Goal: Information Seeking & Learning: Learn about a topic

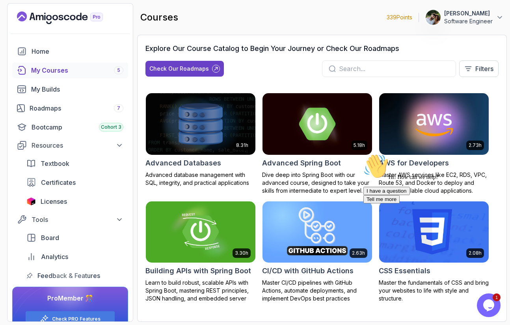
click at [56, 73] on div "My Courses 5" at bounding box center [77, 69] width 92 height 9
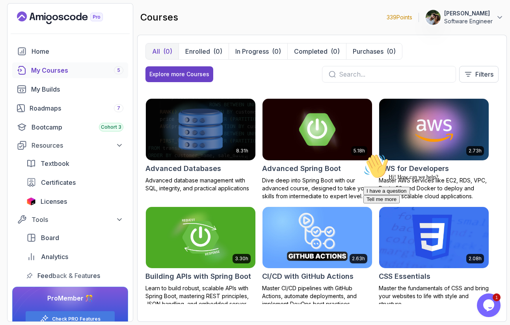
click at [81, 71] on div "My Courses 5" at bounding box center [77, 69] width 92 height 9
click at [35, 71] on div "My Courses 5" at bounding box center [77, 69] width 92 height 9
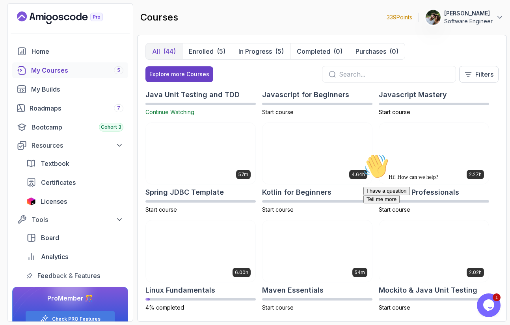
scroll to position [845, 0]
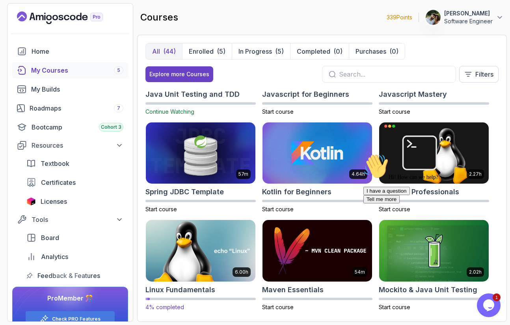
click at [190, 261] on img at bounding box center [200, 250] width 115 height 64
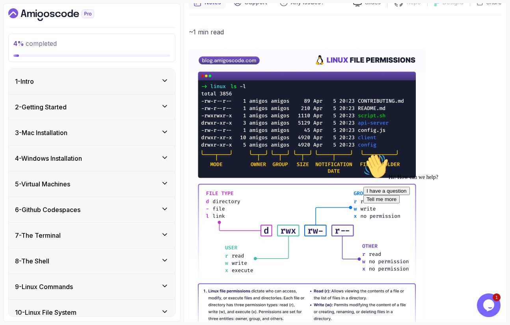
scroll to position [138, 0]
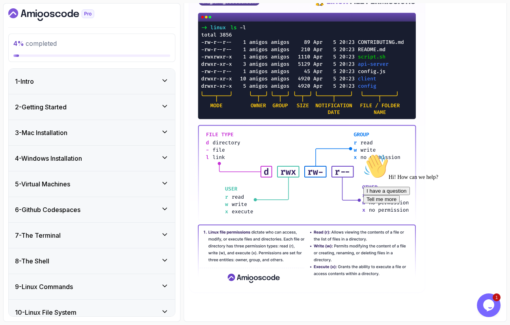
click at [489, 153] on div "Chat attention grabber" at bounding box center [435, 153] width 142 height 0
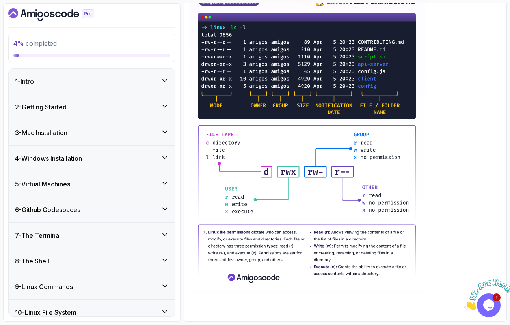
click at [136, 77] on div "1 - Intro" at bounding box center [92, 80] width 154 height 9
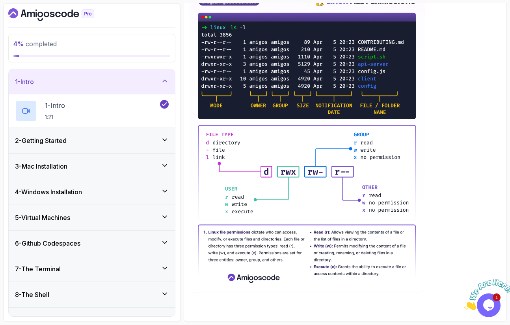
click at [91, 135] on div "2 - Getting Started" at bounding box center [92, 140] width 166 height 25
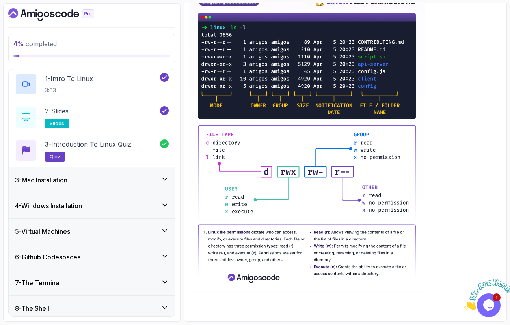
click at [77, 169] on div "3 - Mac Installation" at bounding box center [92, 179] width 166 height 25
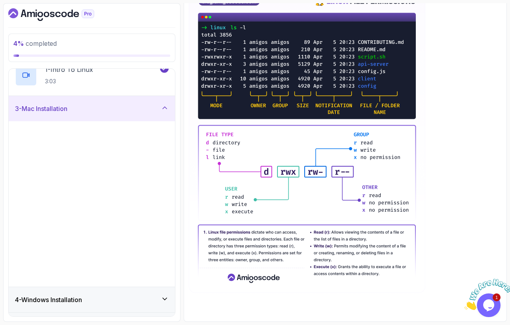
scroll to position [51, 0]
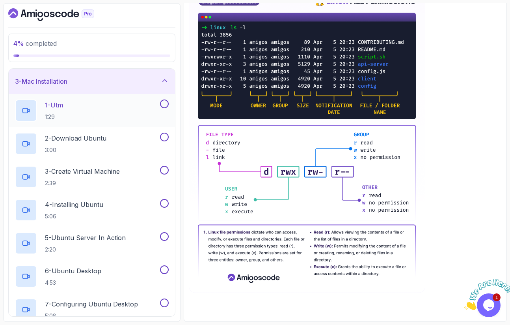
click at [95, 107] on div "1 - Utm 1:29" at bounding box center [87, 110] width 144 height 22
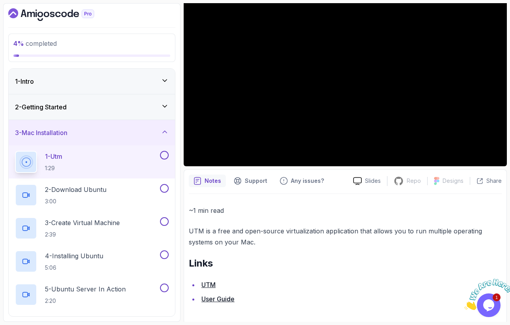
scroll to position [88, 0]
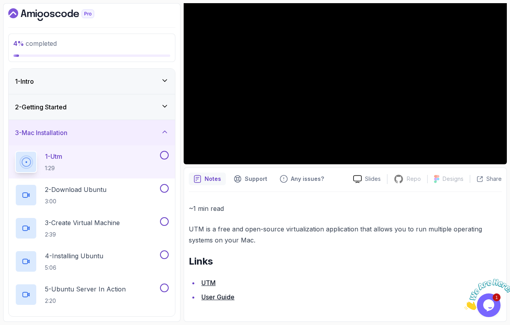
click at [210, 283] on link "UTM" at bounding box center [209, 282] width 14 height 8
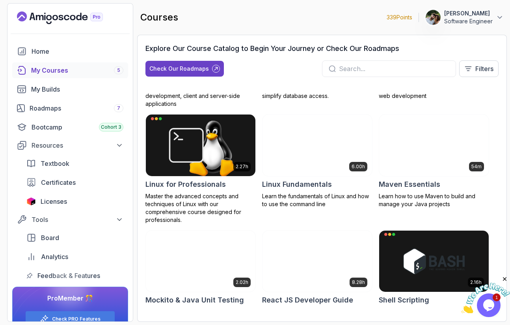
scroll to position [1072, 0]
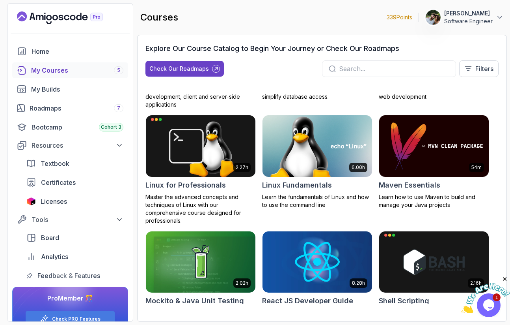
click at [305, 166] on img at bounding box center [317, 146] width 115 height 64
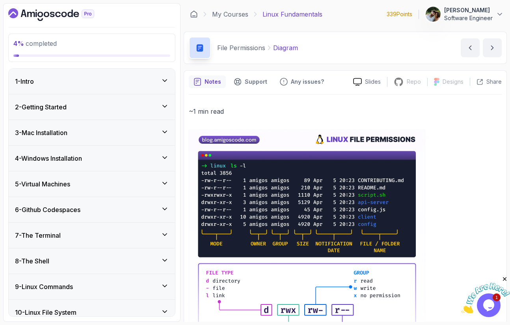
click at [141, 81] on div "1 - Intro" at bounding box center [92, 80] width 154 height 9
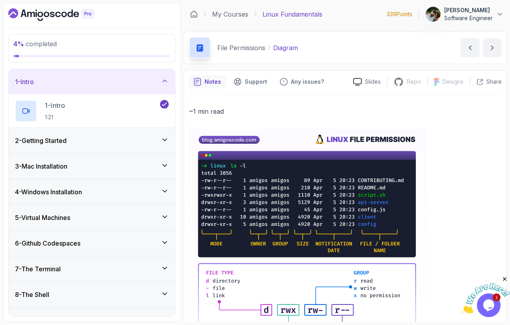
click at [108, 140] on div "2 - Getting Started" at bounding box center [92, 140] width 154 height 9
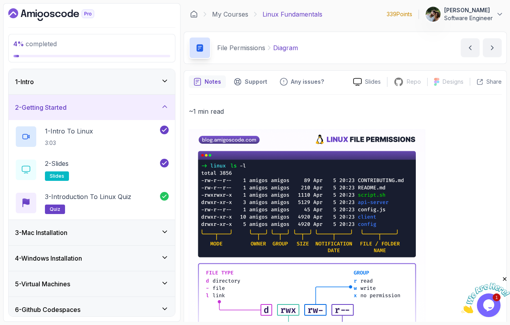
click at [106, 236] on div "3 - Mac Installation" at bounding box center [92, 232] width 154 height 9
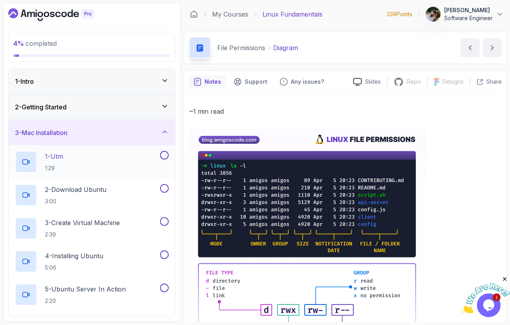
click at [118, 162] on div "1 - Utm 1:29" at bounding box center [87, 162] width 144 height 22
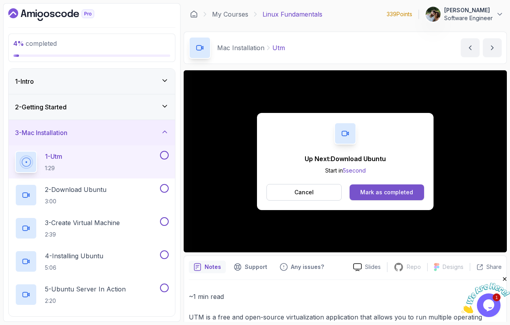
click at [384, 192] on div "Mark as completed" at bounding box center [386, 192] width 53 height 8
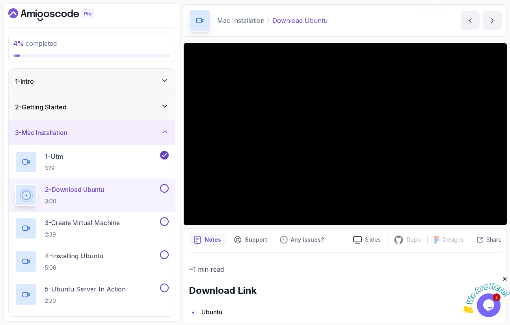
scroll to position [42, 0]
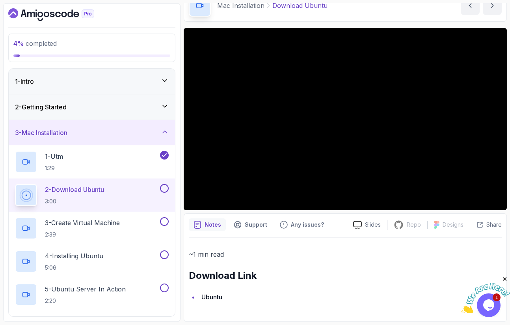
click at [206, 294] on link "Ubuntu" at bounding box center [212, 297] width 21 height 8
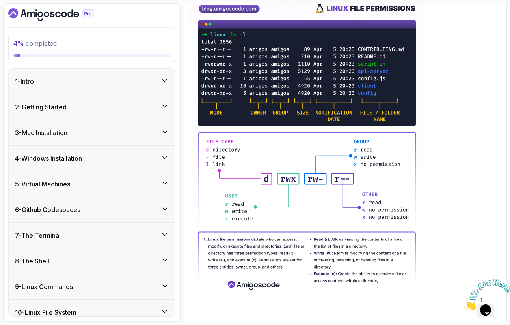
scroll to position [138, 0]
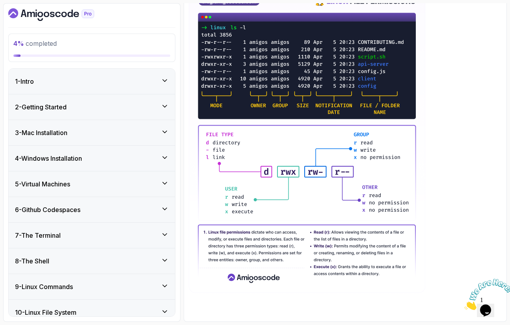
click at [53, 131] on h3 "3 - Mac Installation" at bounding box center [41, 132] width 52 height 9
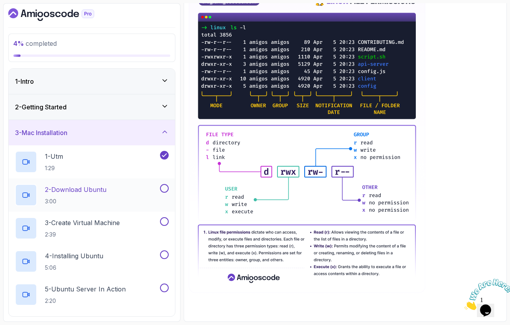
click at [84, 190] on p "2 - Download Ubuntu" at bounding box center [76, 189] width 62 height 9
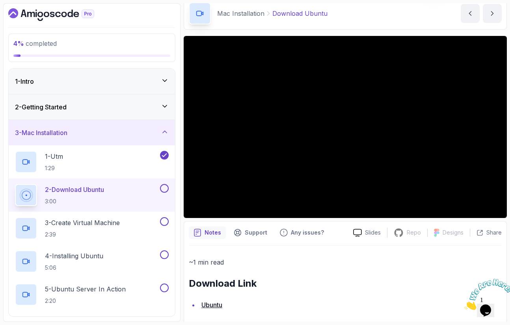
scroll to position [42, 0]
